Goal: Task Accomplishment & Management: Complete application form

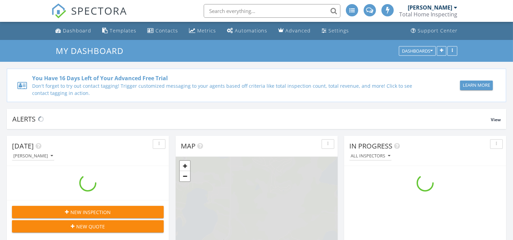
scroll to position [634, 525]
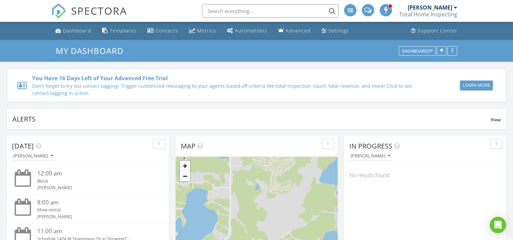
click at [267, 68] on div "You Have 16 Days Left of Your Advanced Free Trial Don't forget to try out conta…" at bounding box center [256, 82] width 513 height 40
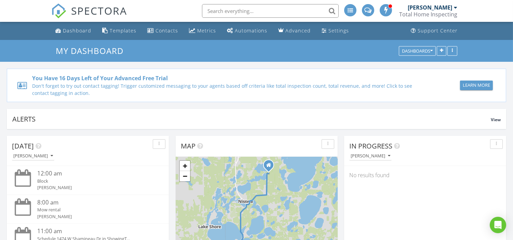
drag, startPoint x: 287, startPoint y: 66, endPoint x: 259, endPoint y: 66, distance: 28.7
click at [285, 66] on div "You Have 16 Days Left of Your Advanced Free Trial Don't forget to try out conta…" at bounding box center [256, 82] width 513 height 40
drag, startPoint x: 259, startPoint y: 66, endPoint x: 263, endPoint y: 66, distance: 4.4
click at [262, 66] on div "You Have 16 Days Left of Your Advanced Free Trial Don't forget to try out conta…" at bounding box center [256, 82] width 513 height 40
click at [285, 66] on div "You Have 16 Days Left of Your Advanced Free Trial Don't forget to try out conta…" at bounding box center [256, 82] width 513 height 40
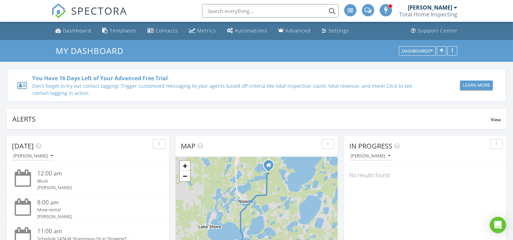
click at [285, 66] on div "You Have 16 Days Left of Your Advanced Free Trial Don't forget to try out conta…" at bounding box center [256, 82] width 513 height 40
click at [270, 66] on div "You Have 16 Days Left of Your Advanced Free Trial Don't forget to try out conta…" at bounding box center [256, 82] width 513 height 40
click at [280, 66] on div "You Have 16 Days Left of Your Advanced Free Trial Don't forget to try out conta…" at bounding box center [256, 82] width 513 height 40
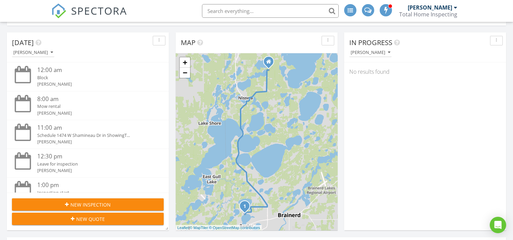
scroll to position [114, 0]
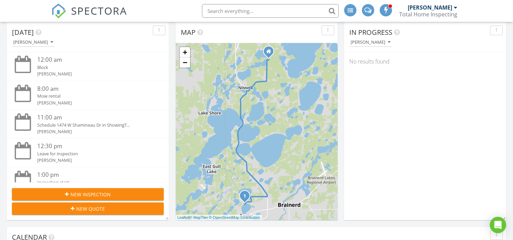
click at [107, 195] on span "New Inspection" at bounding box center [90, 194] width 40 height 7
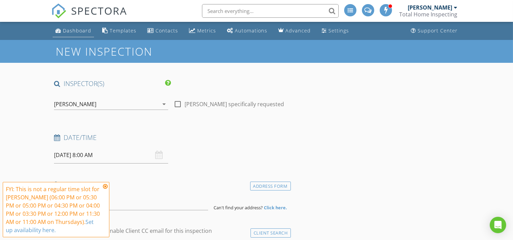
click at [74, 27] on div "Dashboard" at bounding box center [77, 30] width 28 height 6
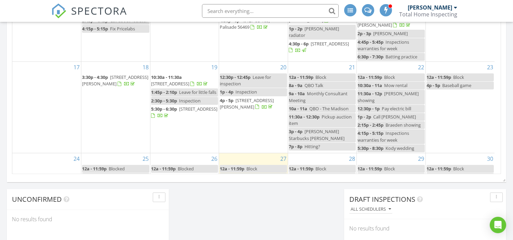
scroll to position [141, 0]
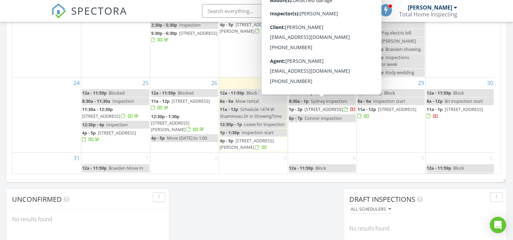
click at [335, 106] on span "[STREET_ADDRESS]" at bounding box center [323, 109] width 38 height 6
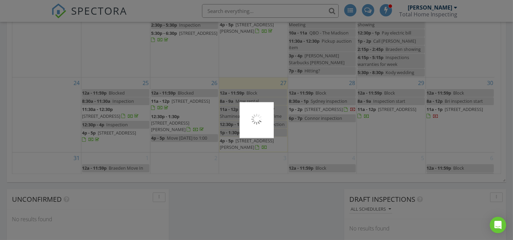
drag, startPoint x: 335, startPoint y: 100, endPoint x: 196, endPoint y: 138, distance: 143.3
click at [255, 128] on div at bounding box center [256, 120] width 513 height 240
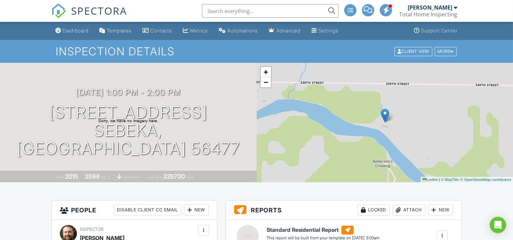
click at [329, 109] on div "+ − Leaflet | © MapTiler © OpenStreetMap contributors" at bounding box center [385, 123] width 257 height 120
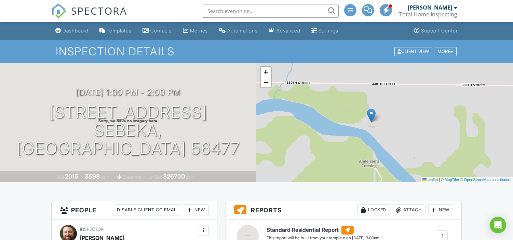
click at [83, 23] on link "SPECTORA" at bounding box center [89, 16] width 76 height 14
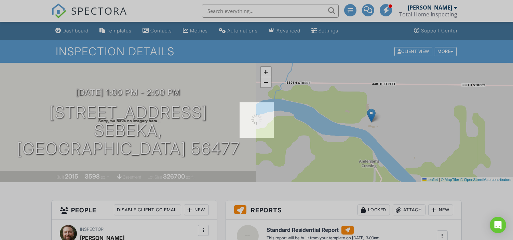
click at [80, 26] on div at bounding box center [256, 120] width 513 height 240
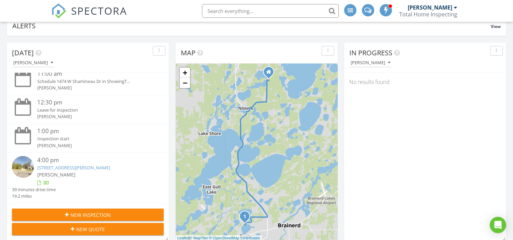
scroll to position [152, 0]
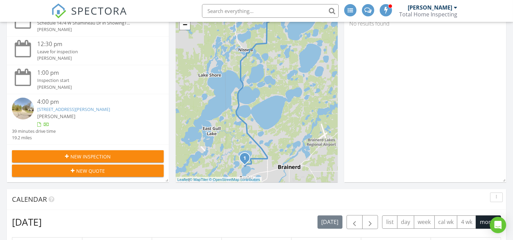
click at [111, 157] on div "New Inspection" at bounding box center [87, 156] width 141 height 7
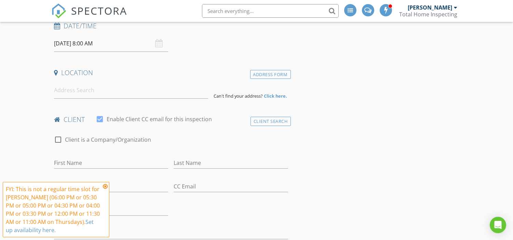
scroll to position [114, 0]
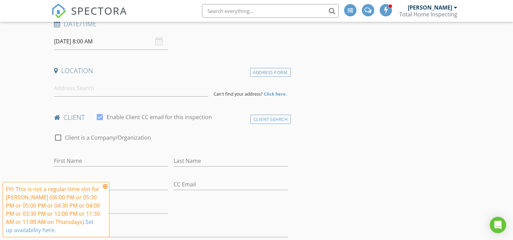
drag, startPoint x: 369, startPoint y: 133, endPoint x: 371, endPoint y: 121, distance: 11.7
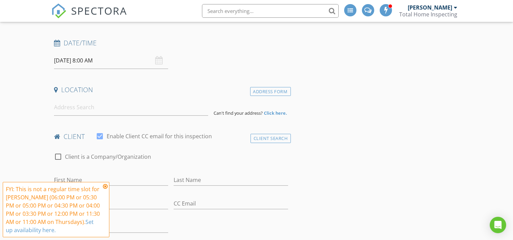
scroll to position [76, 0]
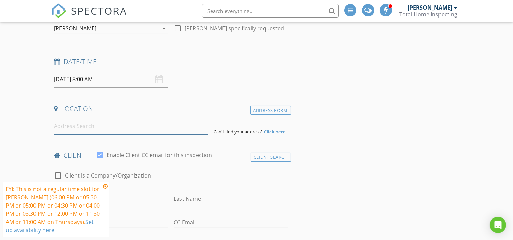
click at [94, 126] on input at bounding box center [131, 126] width 154 height 17
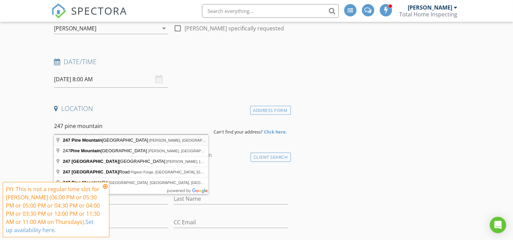
type input "247 Pine Mountain Lake Rd NW, Backus, MN, USA"
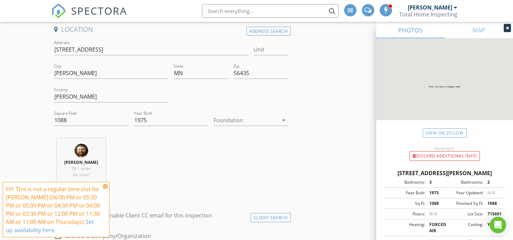
scroll to position [190, 0]
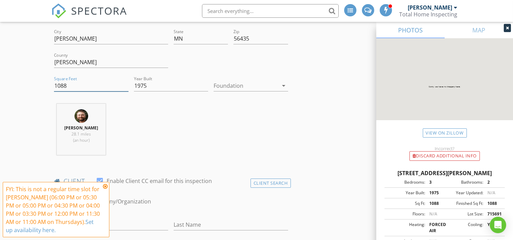
drag, startPoint x: 92, startPoint y: 87, endPoint x: 19, endPoint y: 82, distance: 72.3
type input "1400"
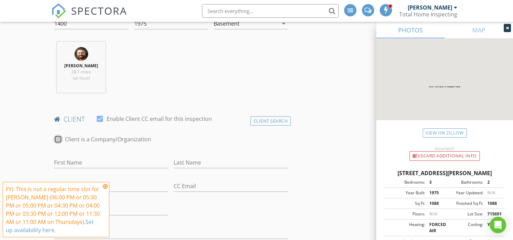
scroll to position [265, 0]
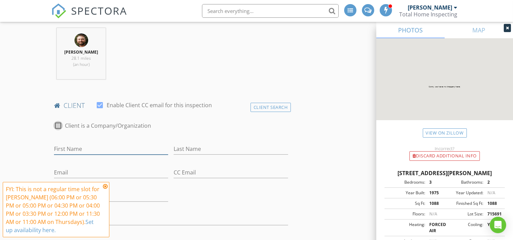
click at [98, 147] on input "First Name" at bounding box center [111, 149] width 114 height 11
type input "Justin"
type input "Odle"
type input "218-866-0837"
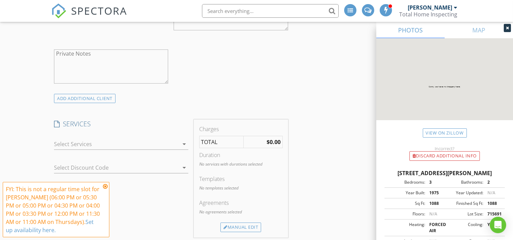
scroll to position [580, 0]
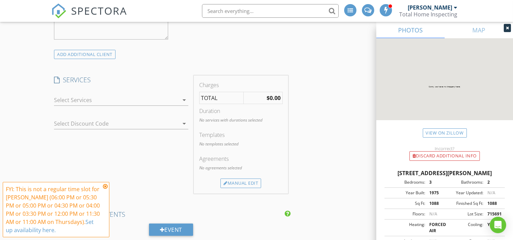
click at [93, 98] on div at bounding box center [116, 100] width 125 height 11
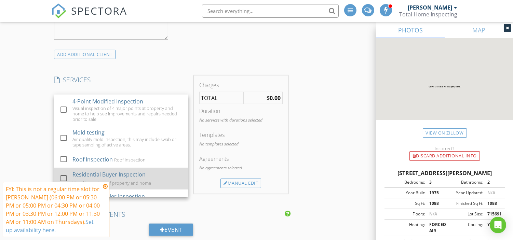
click at [99, 172] on div "Residential Buyer Inspection" at bounding box center [108, 175] width 73 height 8
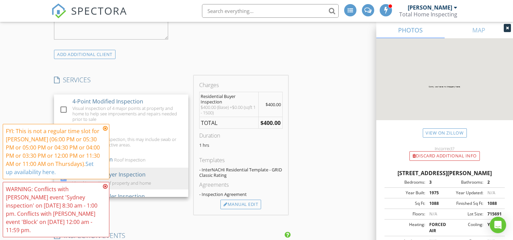
click at [178, 69] on div "INSPECTOR(S) check_box Tyler Wittwer PRIMARY Tyler Wittwer arrow_drop_down chec…" at bounding box center [170, 163] width 239 height 1328
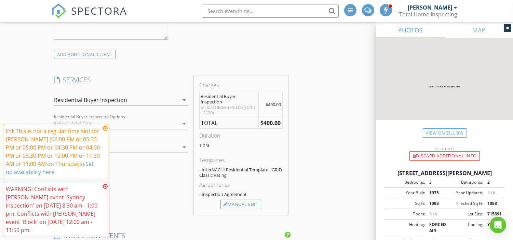
click at [106, 127] on icon at bounding box center [105, 128] width 5 height 5
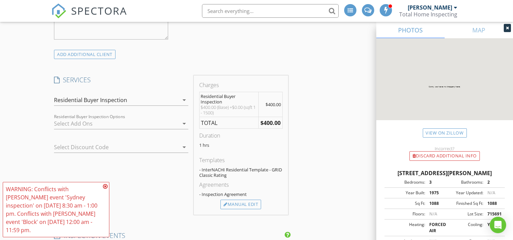
click at [103, 184] on div "WARNING: Conflicts with Tyler Wittwer's event 'Sydney inspection' on 08/28/2025…" at bounding box center [56, 209] width 107 height 55
click at [105, 183] on div "WARNING: Conflicts with Tyler Wittwer's event 'Sydney inspection' on 08/28/2025…" at bounding box center [56, 209] width 107 height 55
click at [142, 125] on div at bounding box center [116, 123] width 125 height 11
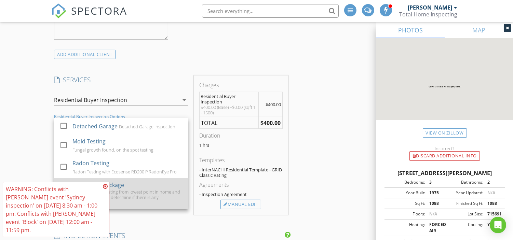
click at [130, 187] on div "Confidence Package Air quality mold testing from lowest point in home and radon…" at bounding box center [127, 193] width 110 height 31
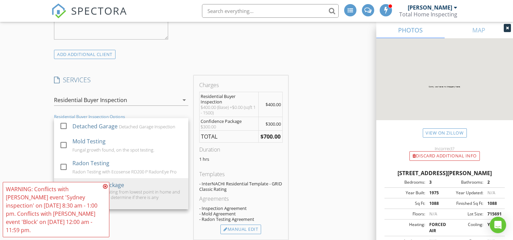
click at [104, 186] on icon at bounding box center [105, 186] width 5 height 5
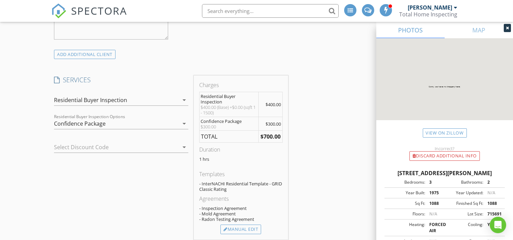
click at [150, 120] on div "Confidence Package" at bounding box center [116, 123] width 125 height 11
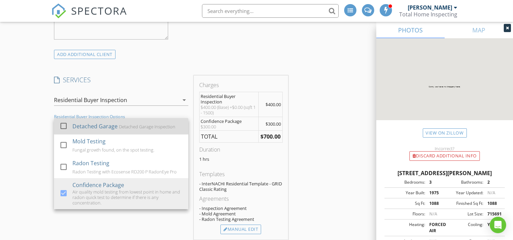
click at [94, 130] on div "Detached Garage" at bounding box center [94, 126] width 45 height 8
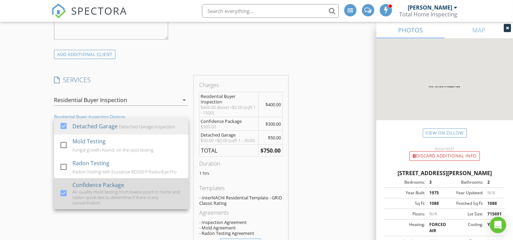
click at [103, 193] on div "Air quality mold testing from lowest point in home and radon quick test to dete…" at bounding box center [127, 197] width 110 height 16
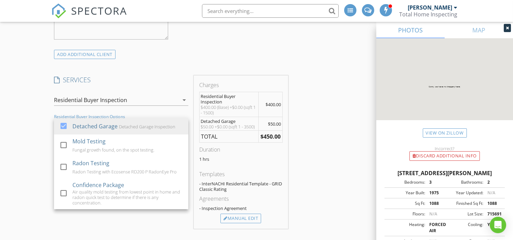
click at [240, 66] on div "INSPECTOR(S) check_box Tyler Wittwer PRIMARY Tyler Wittwer arrow_drop_down chec…" at bounding box center [170, 169] width 239 height 1341
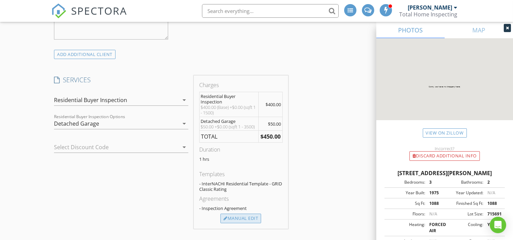
click at [238, 223] on div "Manual Edit" at bounding box center [240, 219] width 41 height 10
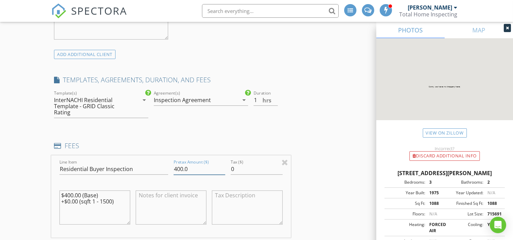
drag, startPoint x: 193, startPoint y: 168, endPoint x: 177, endPoint y: 166, distance: 16.2
click at [177, 166] on input "400.0" at bounding box center [200, 169] width 52 height 11
type input "450.00"
click at [70, 196] on textarea "$400.00 (Base) +$0.00 (sqft 1 - 1500)" at bounding box center [94, 208] width 71 height 34
click at [118, 207] on textarea "$450.00 (Base) +$0.00 (sqft 1 - 1500)" at bounding box center [94, 208] width 71 height 34
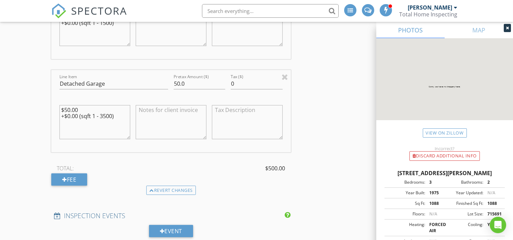
scroll to position [770, 0]
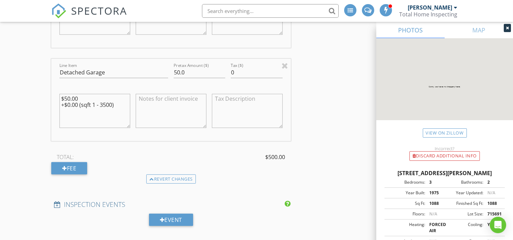
type textarea "$450.00 (Base) +$0.00 (sqft 1 - 1500)"
click at [31, 94] on div "New Inspection INSPECTOR(S) check_box Tyler Wittwer PRIMARY Tyler Wittwer arrow…" at bounding box center [256, 61] width 513 height 1582
click at [31, 60] on div "New Inspection INSPECTOR(S) check_box Tyler Wittwer PRIMARY Tyler Wittwer arrow…" at bounding box center [256, 61] width 513 height 1582
click at [37, 88] on div "New Inspection INSPECTOR(S) check_box Tyler Wittwer PRIMARY Tyler Wittwer arrow…" at bounding box center [256, 61] width 513 height 1582
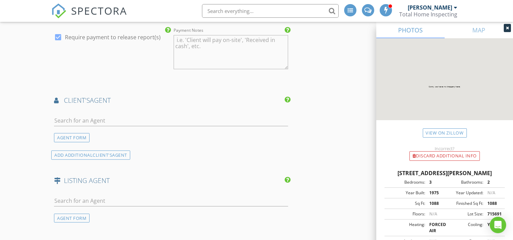
scroll to position [998, 0]
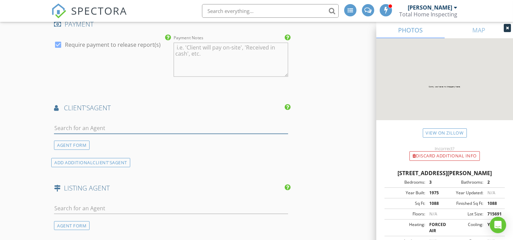
click at [101, 128] on input "text" at bounding box center [171, 128] width 234 height 11
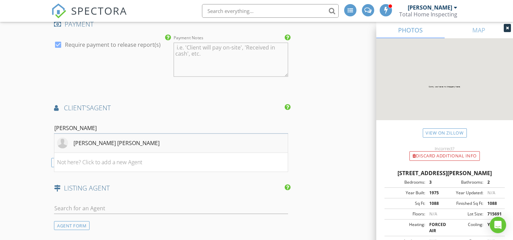
type input "connor"
click at [120, 145] on li "Connor Bowman" at bounding box center [170, 143] width 233 height 19
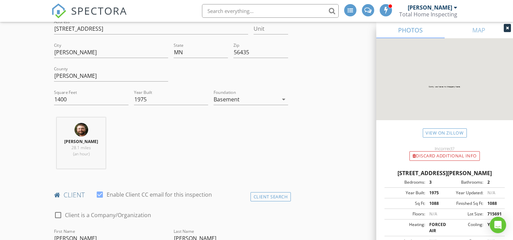
scroll to position [162, 0]
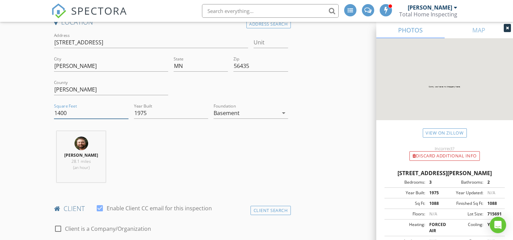
drag, startPoint x: 74, startPoint y: 112, endPoint x: 54, endPoint y: 110, distance: 20.3
click at [54, 110] on input "1400" at bounding box center [91, 113] width 74 height 11
type input "1359"
drag, startPoint x: 345, startPoint y: 145, endPoint x: 345, endPoint y: 165, distance: 19.8
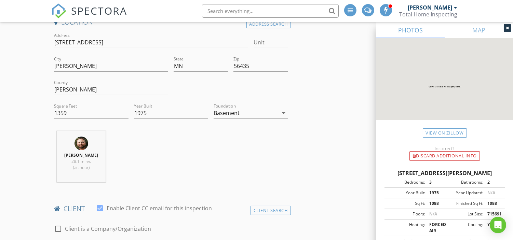
drag, startPoint x: 344, startPoint y: 170, endPoint x: 343, endPoint y: 148, distance: 21.9
drag, startPoint x: 342, startPoint y: 146, endPoint x: 343, endPoint y: 126, distance: 19.5
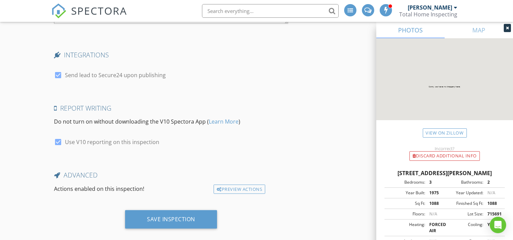
scroll to position [1560, 0]
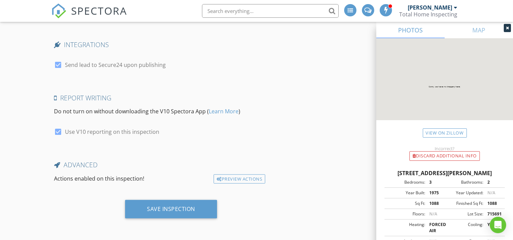
drag, startPoint x: 339, startPoint y: 115, endPoint x: 343, endPoint y: 123, distance: 9.2
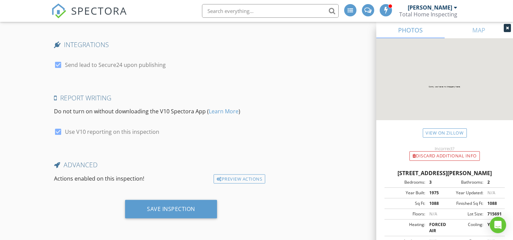
drag, startPoint x: 343, startPoint y: 123, endPoint x: 342, endPoint y: 130, distance: 6.9
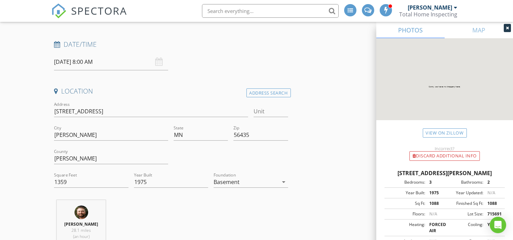
scroll to position [3, 0]
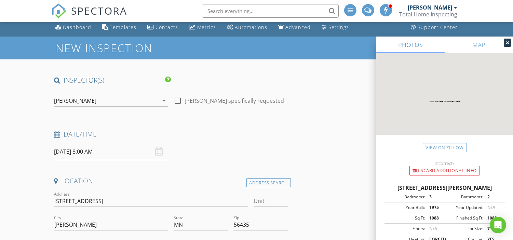
click at [506, 45] on icon at bounding box center [507, 43] width 3 height 4
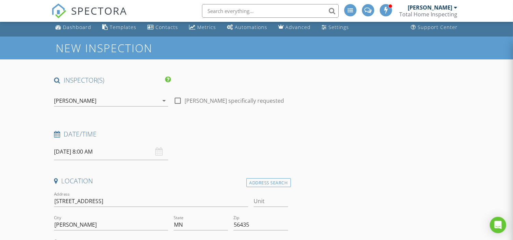
drag, startPoint x: 369, startPoint y: 167, endPoint x: 360, endPoint y: 138, distance: 30.0
drag, startPoint x: 360, startPoint y: 134, endPoint x: 359, endPoint y: 125, distance: 8.9
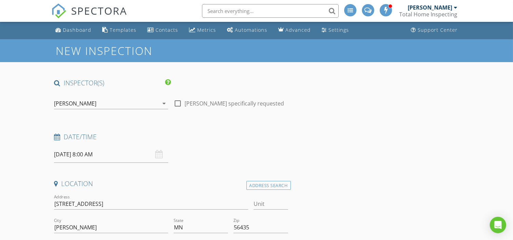
scroll to position [0, 0]
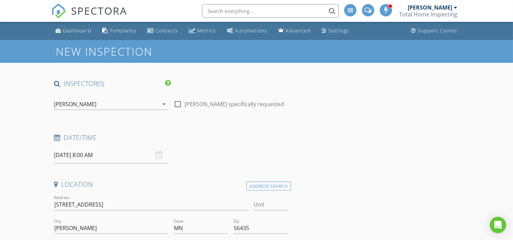
click at [77, 23] on link "SPECTORA" at bounding box center [89, 16] width 76 height 14
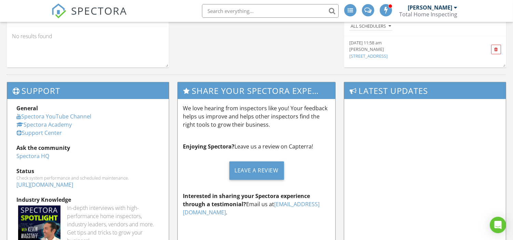
scroll to position [572, 0]
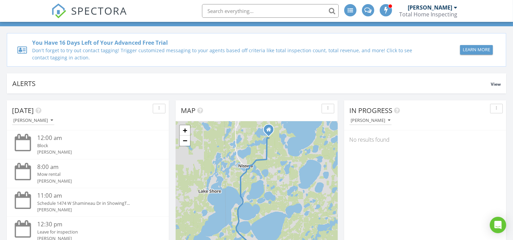
scroll to position [0, 0]
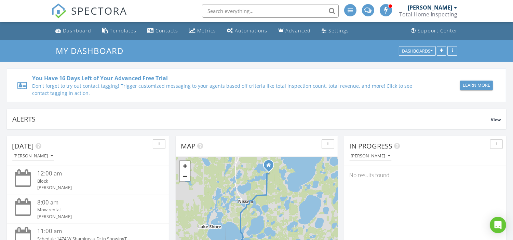
drag, startPoint x: 193, startPoint y: 35, endPoint x: 204, endPoint y: 36, distance: 10.7
click at [193, 35] on link "Metrics" at bounding box center [202, 31] width 32 height 13
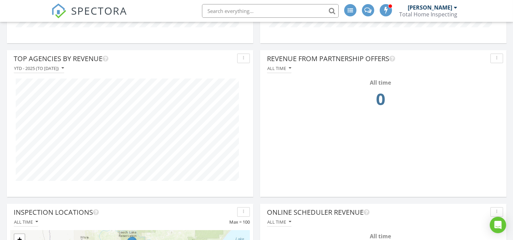
scroll to position [356, 0]
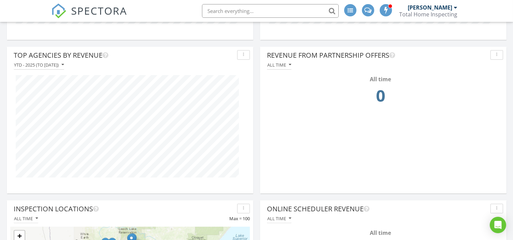
click at [257, 98] on div "Inspections By month Revenue By month Revenue By Charge All time Revenue From R…" at bounding box center [256, 43] width 513 height 622
click at [254, 90] on div "Inspections By month Revenue By month Revenue By Charge All time Revenue From R…" at bounding box center [256, 43] width 513 height 622
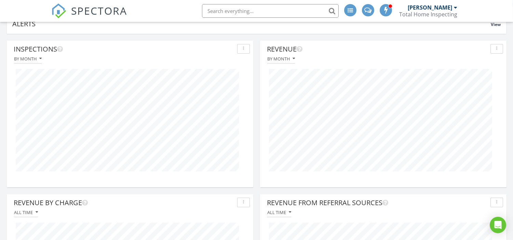
scroll to position [0, 0]
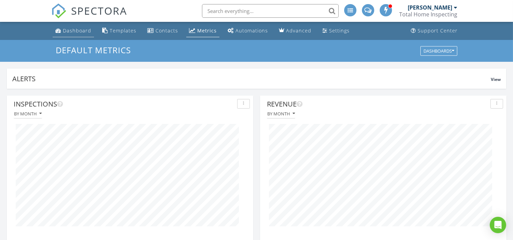
click at [76, 30] on div "Dashboard" at bounding box center [77, 30] width 28 height 6
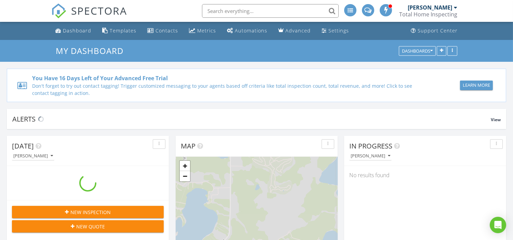
scroll to position [634, 525]
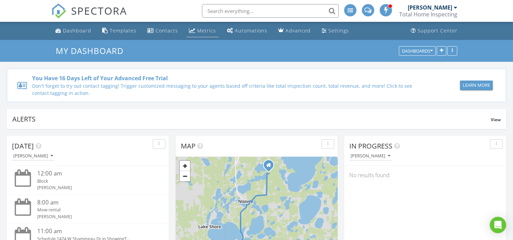
click at [211, 28] on div "Metrics" at bounding box center [206, 30] width 19 height 6
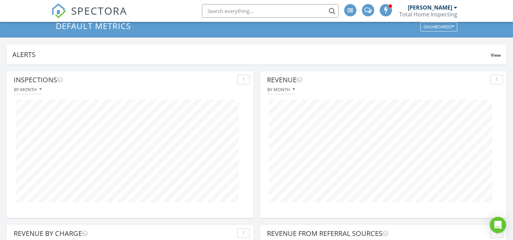
scroll to position [38, 0]
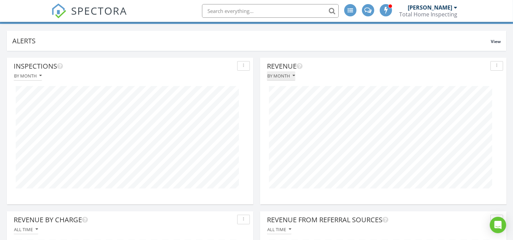
click at [292, 80] on button "By month" at bounding box center [281, 75] width 28 height 9
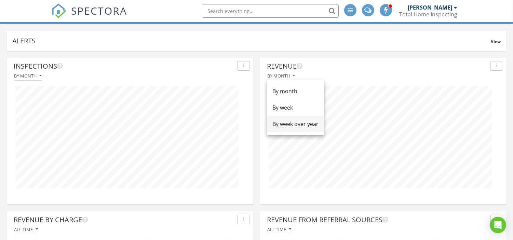
click at [295, 125] on div "By week over year" at bounding box center [295, 124] width 46 height 8
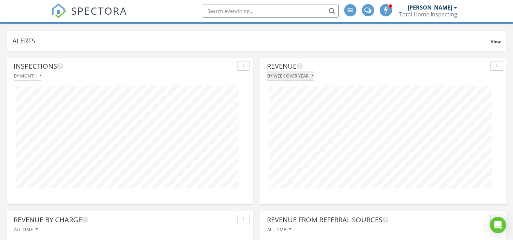
click at [312, 74] on icon "button" at bounding box center [312, 75] width 2 height 5
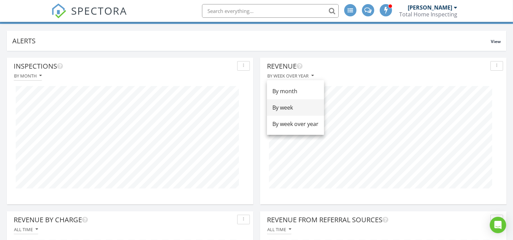
click at [301, 107] on div "By week" at bounding box center [295, 108] width 46 height 8
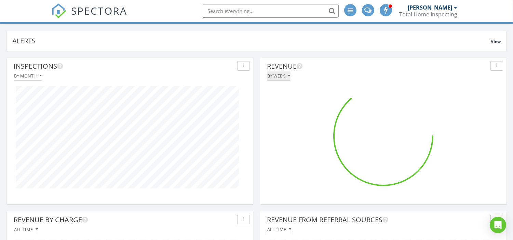
click at [285, 77] on div "By week" at bounding box center [278, 75] width 23 height 5
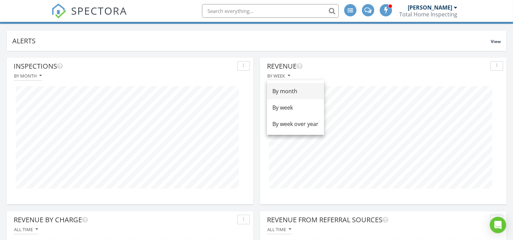
click at [300, 90] on div "By month" at bounding box center [295, 91] width 46 height 8
click at [284, 77] on div "By month" at bounding box center [281, 75] width 28 height 5
click at [293, 105] on div "By week" at bounding box center [295, 108] width 46 height 8
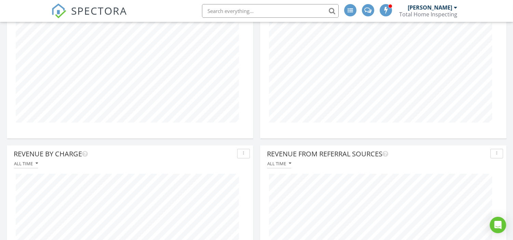
scroll to position [0, 0]
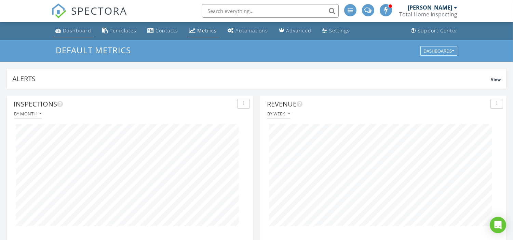
drag, startPoint x: 67, startPoint y: 32, endPoint x: 70, endPoint y: 36, distance: 4.6
click at [67, 32] on div "Dashboard" at bounding box center [77, 30] width 28 height 6
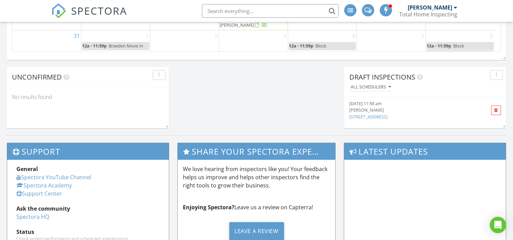
scroll to position [607, 0]
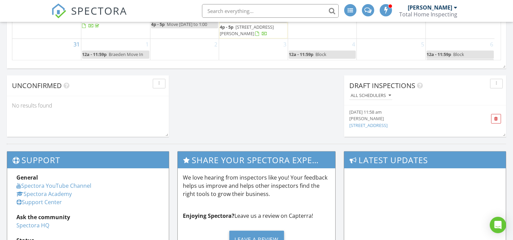
click at [387, 127] on link "247 Pine Mountain Lake Rd NW, Backus, MN" at bounding box center [368, 125] width 38 height 6
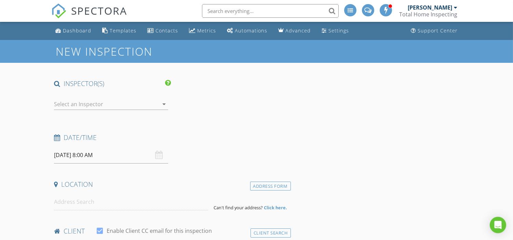
type input "[PERSON_NAME]"
type input "[PHONE_NUMBER]"
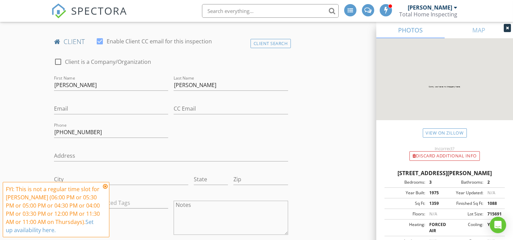
scroll to position [303, 0]
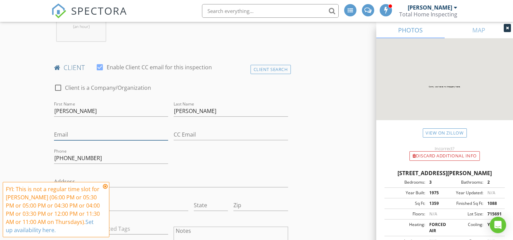
click at [67, 136] on input "Email" at bounding box center [111, 134] width 114 height 11
type input "[EMAIL_ADDRESS][DOMAIN_NAME]"
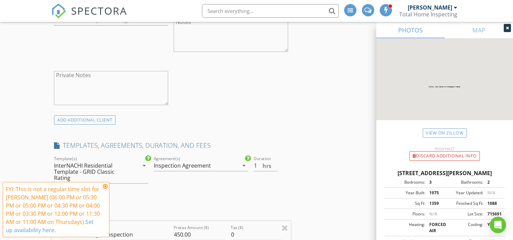
scroll to position [531, 0]
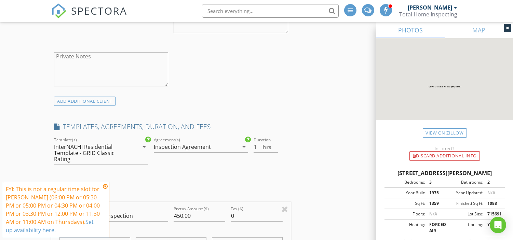
click at [103, 187] on icon at bounding box center [105, 186] width 5 height 5
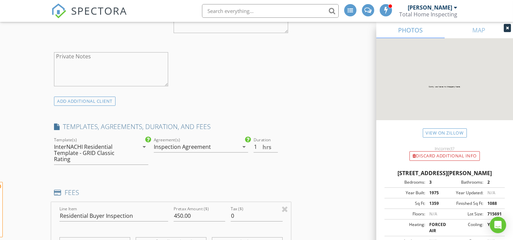
click at [96, 104] on div "ADD ADDITIONAL client" at bounding box center [85, 101] width 62 height 9
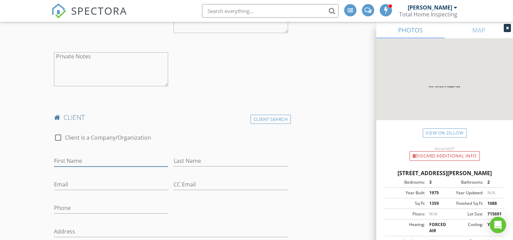
click at [84, 162] on input "First Name" at bounding box center [111, 160] width 114 height 11
type input "[PERSON_NAME]"
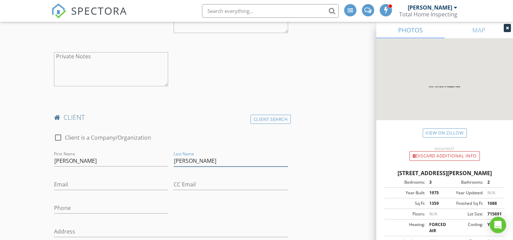
type input "[PERSON_NAME]"
type input "[EMAIL_ADDRESS][DOMAIN_NAME]"
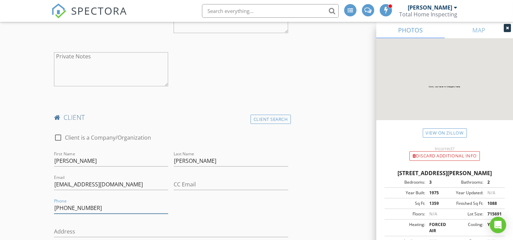
type input "[PHONE_NUMBER]"
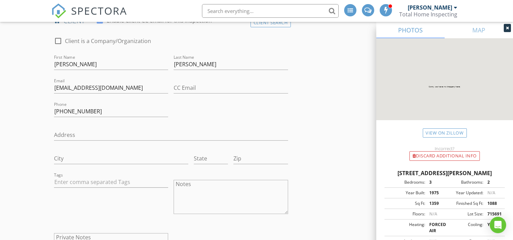
scroll to position [342, 0]
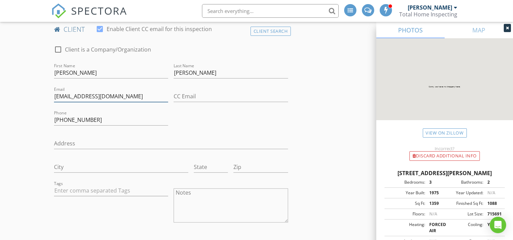
click at [66, 94] on input "j_odie@hotmail.com" at bounding box center [111, 96] width 114 height 11
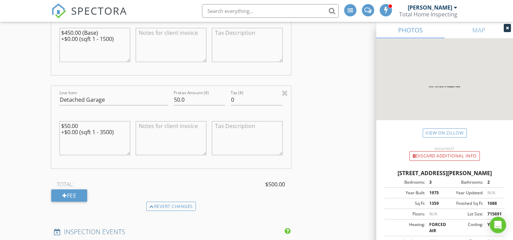
scroll to position [1025, 0]
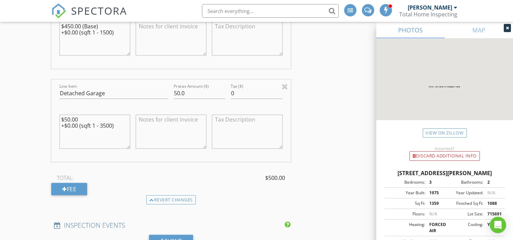
type input "[EMAIL_ADDRESS][DOMAIN_NAME]"
click at [14, 97] on div "New Inspection INSPECTOR(S) check_box Tyler Wittwer PRIMARY Tyler Wittwer arrow…" at bounding box center [256, 30] width 513 height 2030
click at [26, 63] on div "New Inspection INSPECTOR(S) check_box Tyler Wittwer PRIMARY Tyler Wittwer arrow…" at bounding box center [256, 30] width 513 height 2030
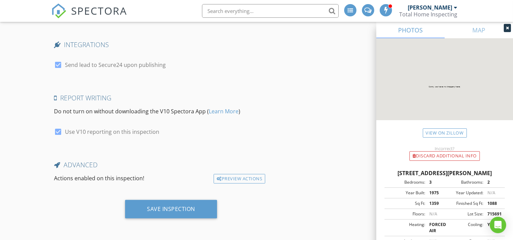
scroll to position [1830, 0]
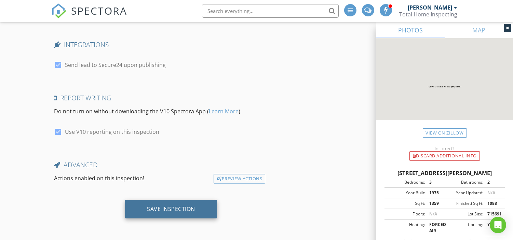
click at [192, 207] on div "Save Inspection" at bounding box center [171, 209] width 48 height 7
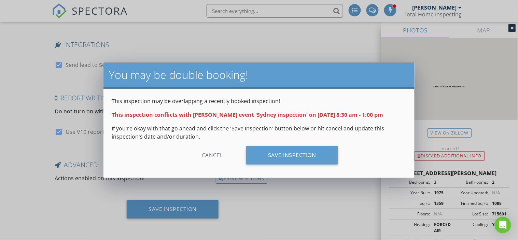
click at [210, 154] on div "Cancel" at bounding box center [212, 155] width 65 height 18
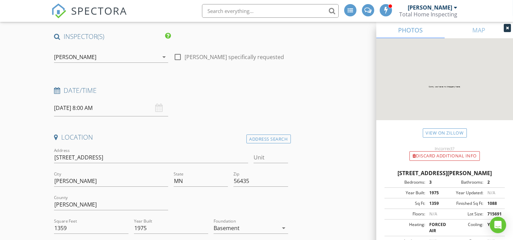
scroll to position [76, 0]
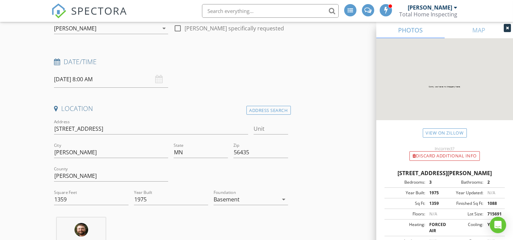
click at [86, 78] on input "08/28/2025 8:00 AM" at bounding box center [111, 79] width 114 height 17
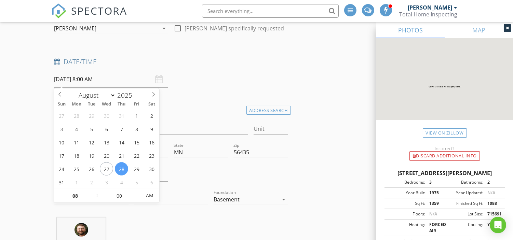
click at [111, 71] on input "08/28/2025 8:00 AM" at bounding box center [111, 79] width 114 height 17
drag, startPoint x: 189, startPoint y: 65, endPoint x: 170, endPoint y: 77, distance: 22.0
click at [189, 66] on div "Date/Time" at bounding box center [170, 64] width 239 height 14
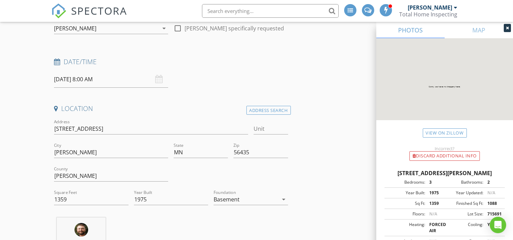
click at [101, 77] on input "08/28/2025 8:00 AM" at bounding box center [111, 79] width 114 height 17
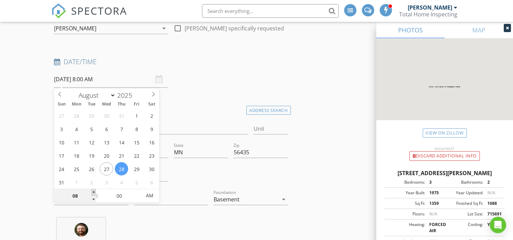
type input "09"
type input "08/28/2025 9:00 AM"
click at [92, 191] on span at bounding box center [93, 192] width 5 height 7
type input "10"
type input "08/28/2025 10:00 AM"
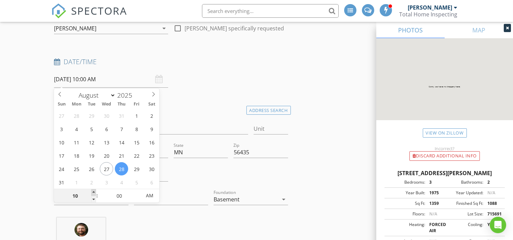
click at [92, 191] on span at bounding box center [93, 192] width 5 height 7
type input "11"
type input "08/28/2025 11:00 AM"
click at [92, 191] on span at bounding box center [93, 192] width 5 height 7
type input "12"
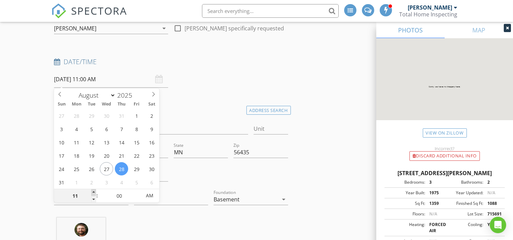
type input "08/28/2025 12:00 PM"
click at [92, 191] on span at bounding box center [93, 192] width 5 height 7
type input "01"
type input "08/28/2025 1:00 PM"
click at [92, 191] on span at bounding box center [93, 192] width 5 height 7
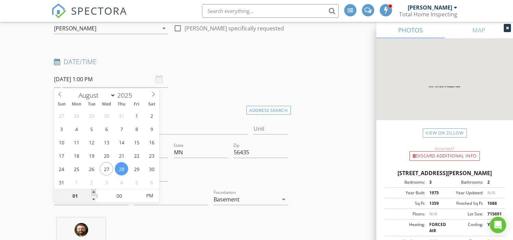
type input "02"
type input "08/28/2025 2:00 PM"
click at [92, 191] on span at bounding box center [93, 192] width 5 height 7
type input "03"
type input "08/28/2025 3:00 PM"
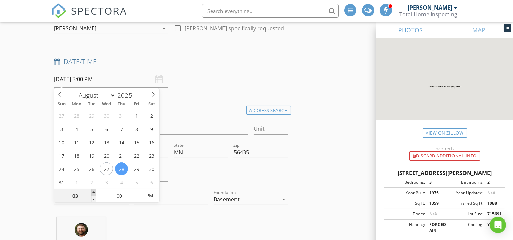
click at [92, 191] on span at bounding box center [93, 192] width 5 height 7
type input "04"
type input "08/28/2025 4:00 PM"
click at [92, 191] on span at bounding box center [93, 192] width 5 height 7
type input "05"
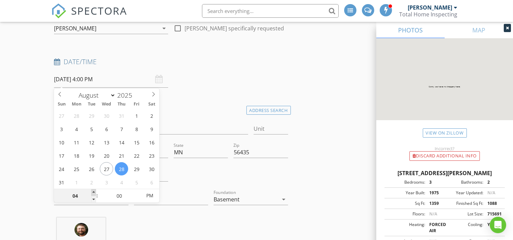
type input "08/28/2025 5:00 PM"
click at [92, 191] on span at bounding box center [93, 192] width 5 height 7
type input "05"
type input "08/28/2025 5:05 PM"
click at [139, 190] on span at bounding box center [138, 192] width 5 height 7
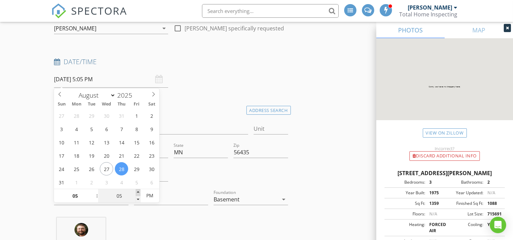
type input "10"
type input "08/28/2025 5:10 PM"
click at [139, 190] on span at bounding box center [138, 192] width 5 height 7
type input "15"
type input "08/28/2025 5:15 PM"
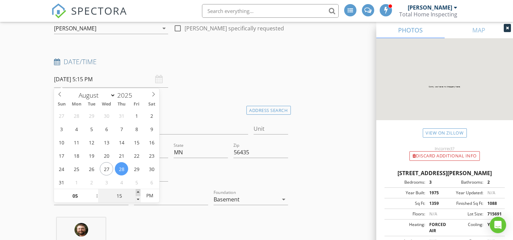
click at [139, 190] on span at bounding box center [138, 192] width 5 height 7
type input "20"
type input "08/28/2025 5:20 PM"
click at [139, 190] on span at bounding box center [138, 192] width 5 height 7
type input "25"
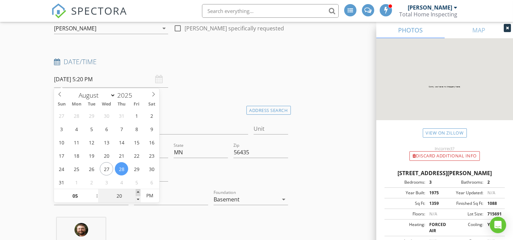
type input "08/28/2025 5:25 PM"
click at [139, 190] on span at bounding box center [138, 192] width 5 height 7
type input "30"
type input "08/28/2025 5:30 PM"
click at [139, 190] on span at bounding box center [138, 192] width 5 height 7
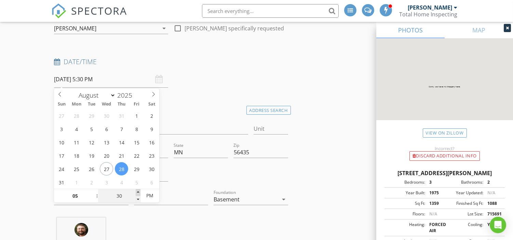
type input "35"
type input "08/28/2025 5:35 PM"
click at [139, 190] on span at bounding box center [138, 192] width 5 height 7
type input "40"
type input "08/28/2025 5:40 PM"
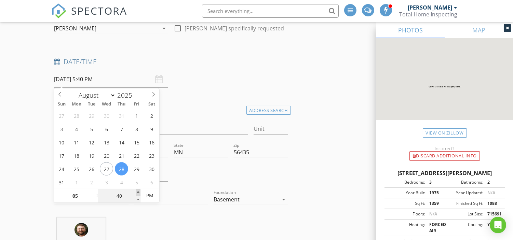
click at [139, 190] on span at bounding box center [138, 192] width 5 height 7
type input "45"
type input "[DATE] 5:45 PM"
click at [139, 190] on span at bounding box center [138, 192] width 5 height 7
type input "50"
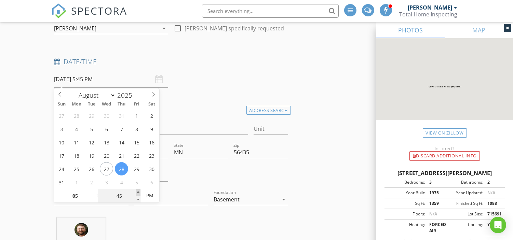
type input "08/28/2025 5:50 PM"
click at [139, 190] on span at bounding box center [138, 192] width 5 height 7
type input "45"
type input "[DATE] 5:45 PM"
click at [136, 199] on span at bounding box center [138, 199] width 5 height 7
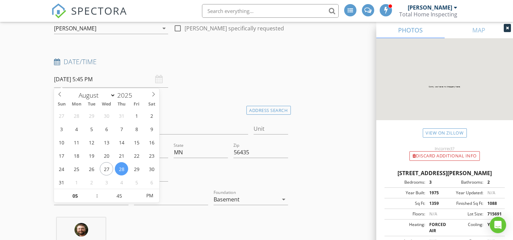
drag, startPoint x: 27, startPoint y: 141, endPoint x: 23, endPoint y: 128, distance: 12.8
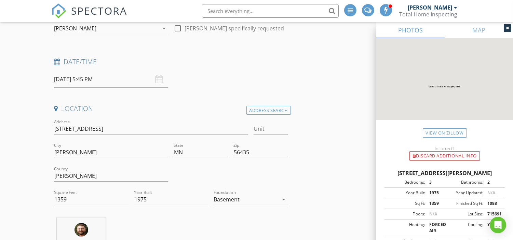
drag, startPoint x: 25, startPoint y: 100, endPoint x: 23, endPoint y: 77, distance: 23.6
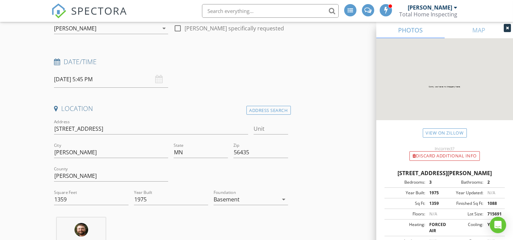
drag, startPoint x: 33, startPoint y: 165, endPoint x: 26, endPoint y: 121, distance: 44.6
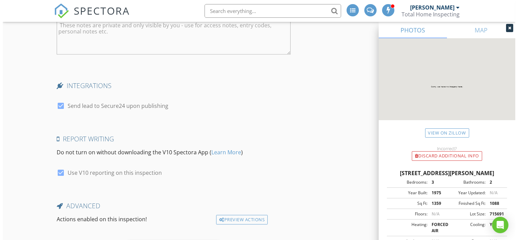
scroll to position [1830, 0]
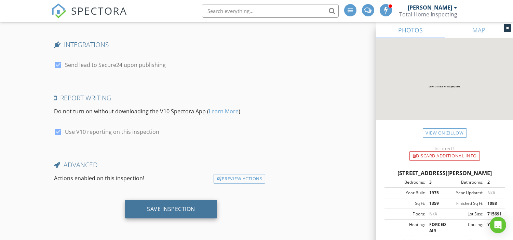
click at [167, 206] on div "Save Inspection" at bounding box center [171, 209] width 48 height 7
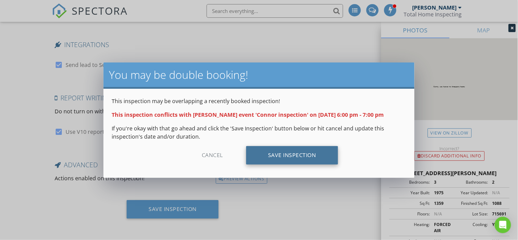
click at [303, 153] on div "Save Inspection" at bounding box center [292, 155] width 92 height 18
